Goal: Navigation & Orientation: Find specific page/section

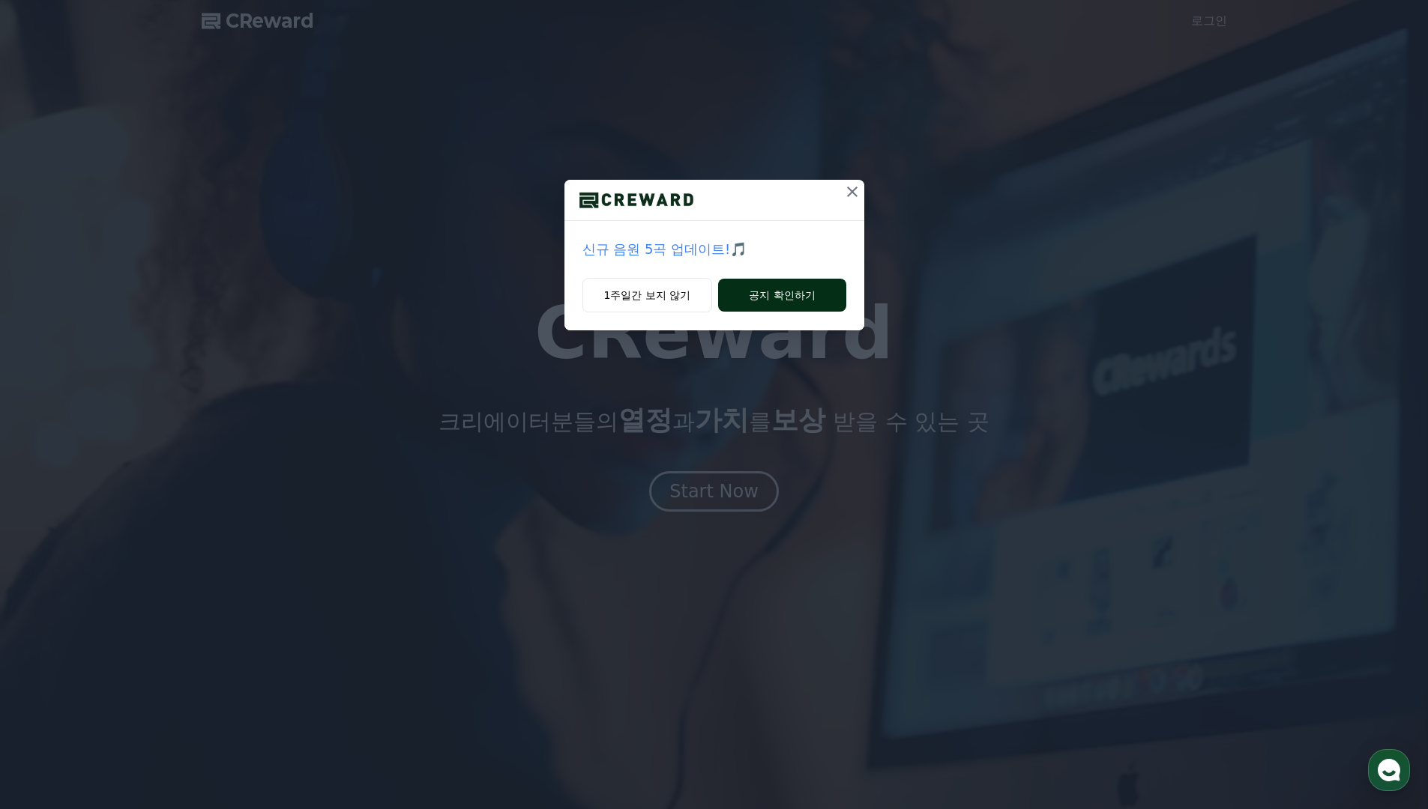
click at [755, 300] on button "공지 확인하기" at bounding box center [781, 295] width 127 height 33
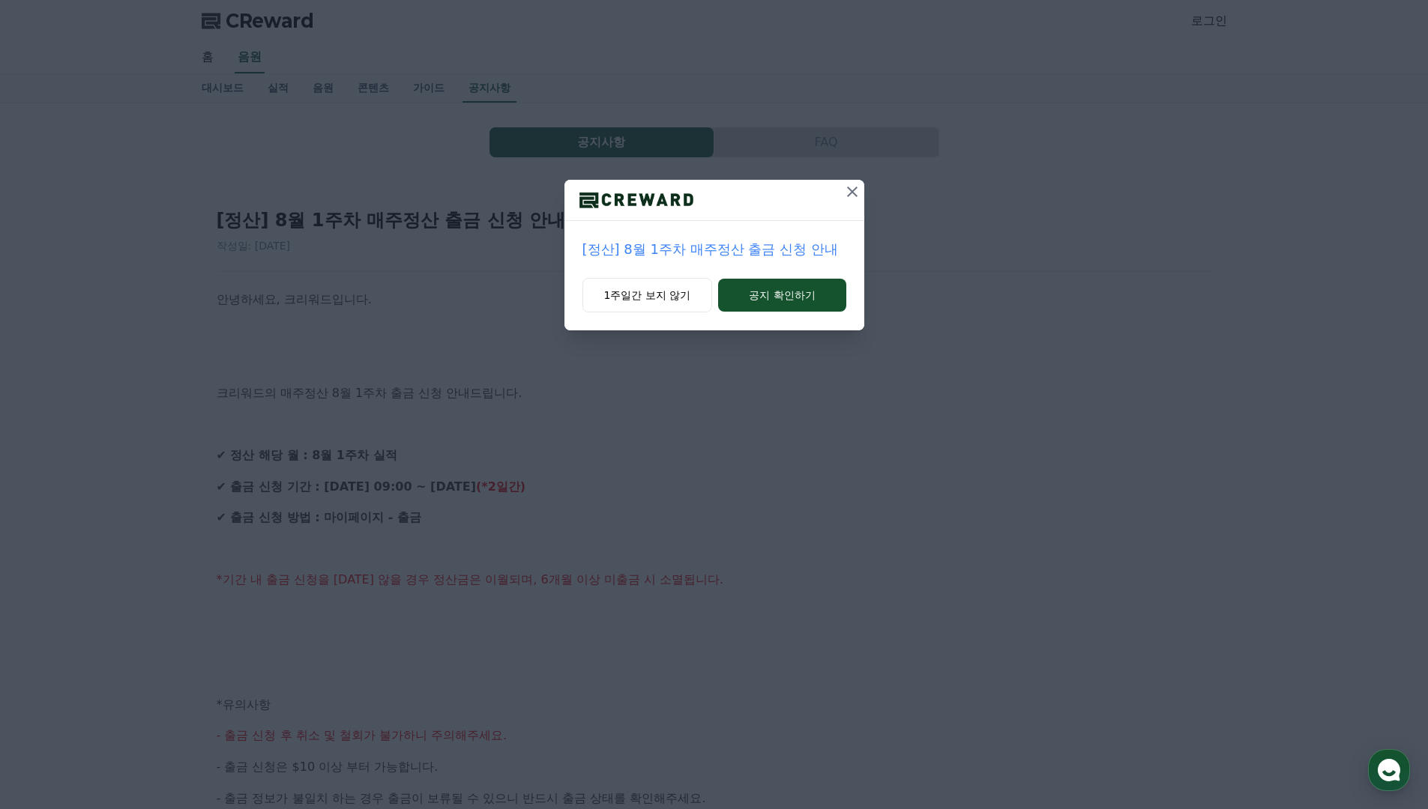
click at [853, 187] on icon at bounding box center [852, 192] width 18 height 18
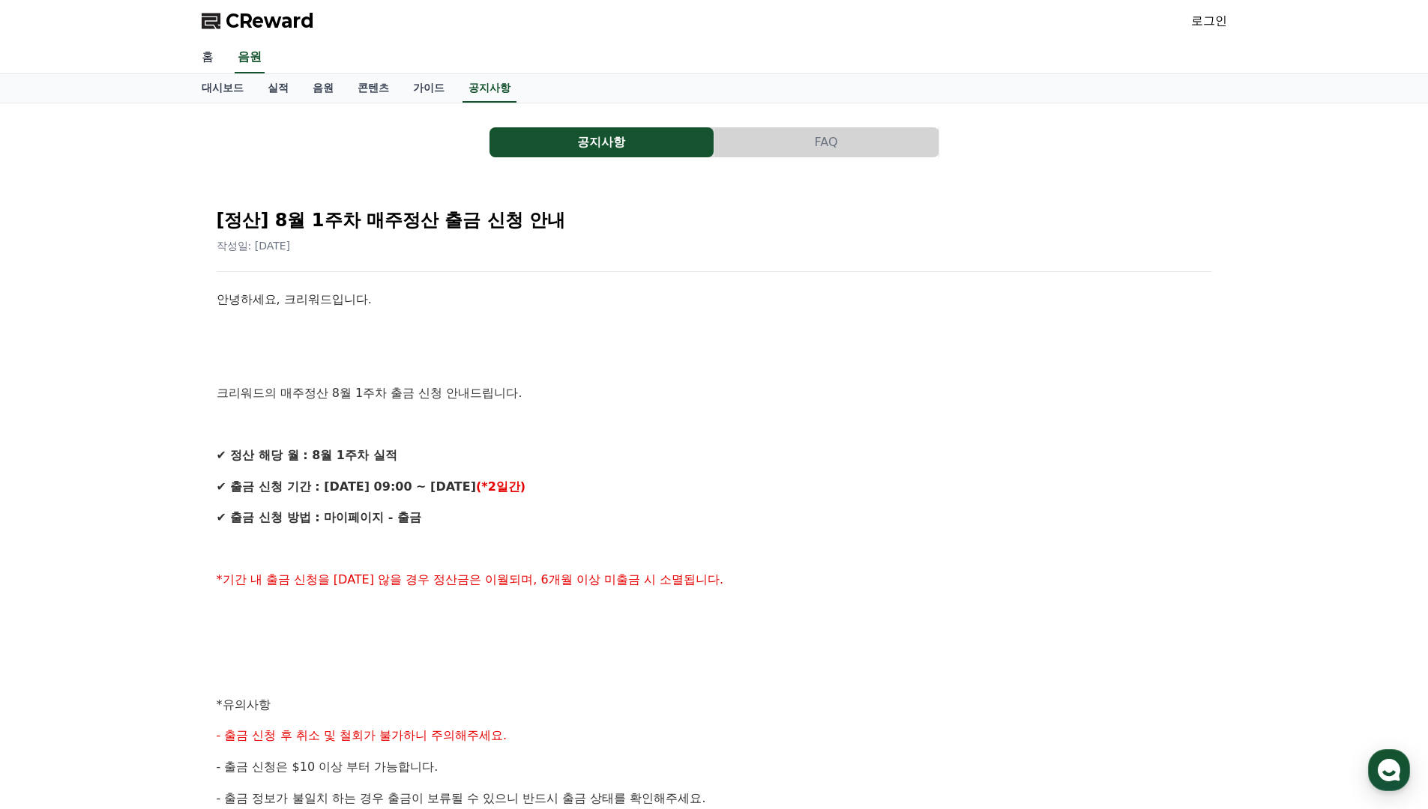
click at [213, 64] on link "홈" at bounding box center [208, 57] width 36 height 31
